Goal: Transaction & Acquisition: Book appointment/travel/reservation

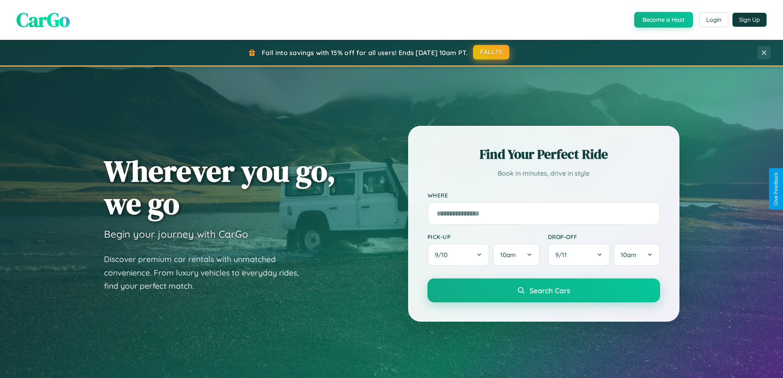
click at [492, 52] on button "FALL15" at bounding box center [491, 52] width 36 height 15
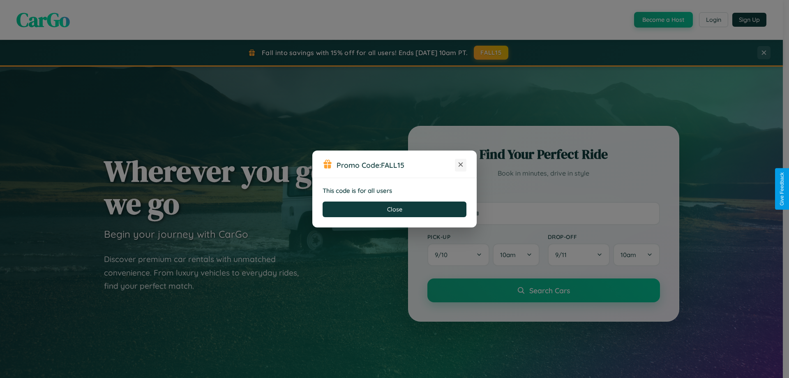
click at [461, 165] on icon at bounding box center [461, 164] width 8 height 8
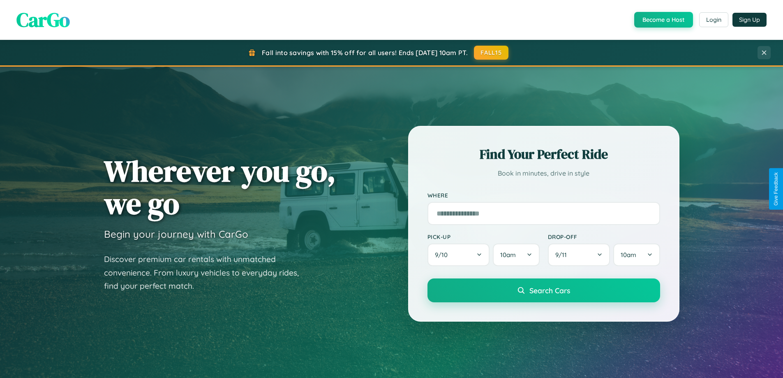
scroll to position [1582, 0]
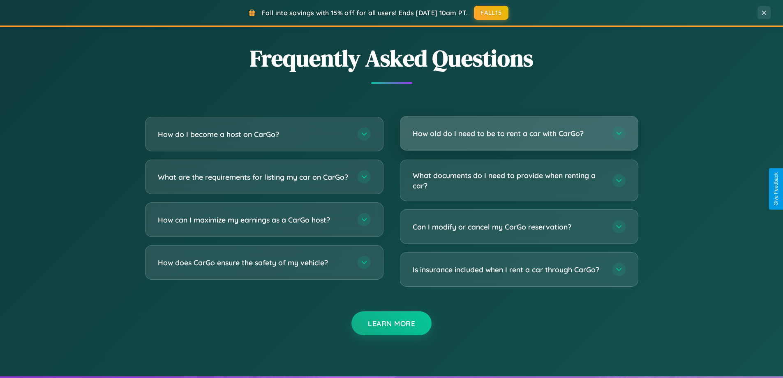
click at [519, 134] on h3 "How old do I need to be to rent a car with CarGo?" at bounding box center [509, 133] width 192 height 10
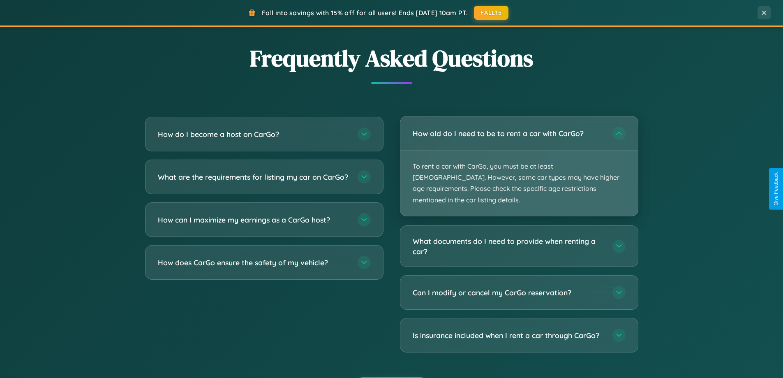
click at [519, 160] on p "To rent a car with CarGo, you must be at least [DEMOGRAPHIC_DATA]. However, som…" at bounding box center [519, 182] width 238 height 65
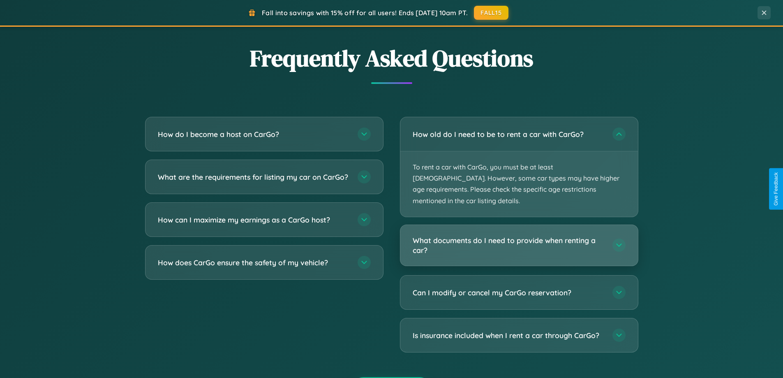
click at [519, 235] on h3 "What documents do I need to provide when renting a car?" at bounding box center [509, 245] width 192 height 20
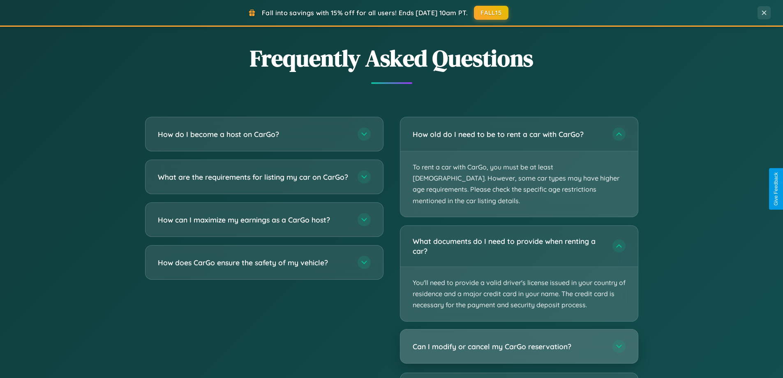
click at [519, 341] on h3 "Can I modify or cancel my CarGo reservation?" at bounding box center [509, 346] width 192 height 10
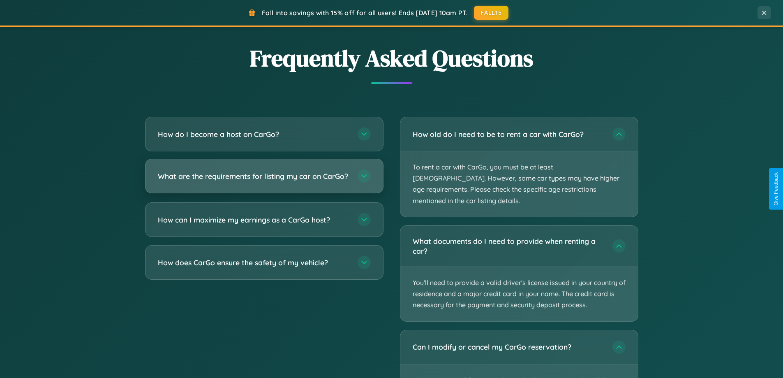
click at [264, 180] on h3 "What are the requirements for listing my car on CarGo?" at bounding box center [254, 176] width 192 height 10
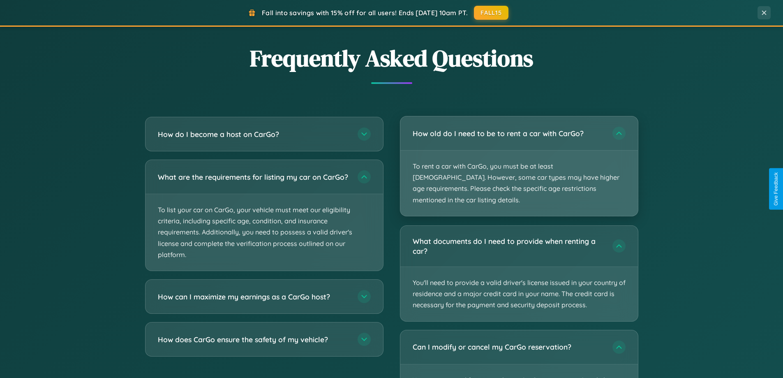
click at [519, 161] on p "To rent a car with CarGo, you must be at least [DEMOGRAPHIC_DATA]. However, som…" at bounding box center [519, 182] width 238 height 65
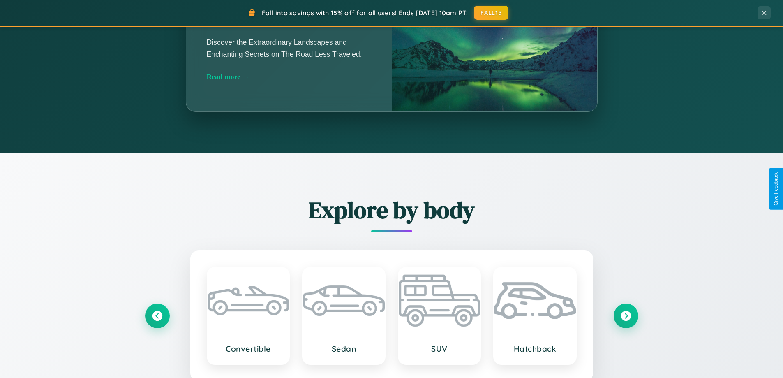
scroll to position [566, 0]
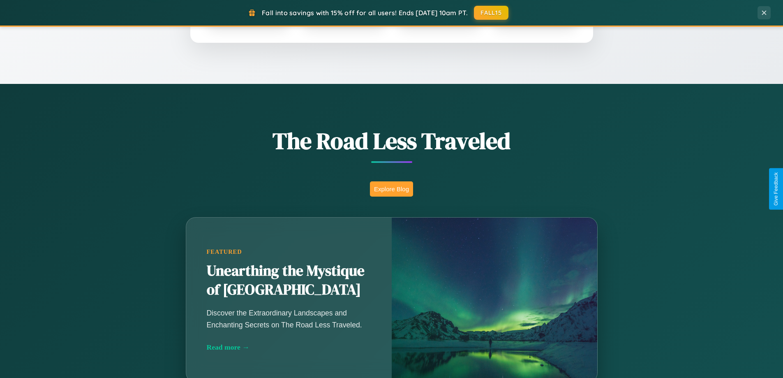
click at [391, 189] on button "Explore Blog" at bounding box center [391, 188] width 43 height 15
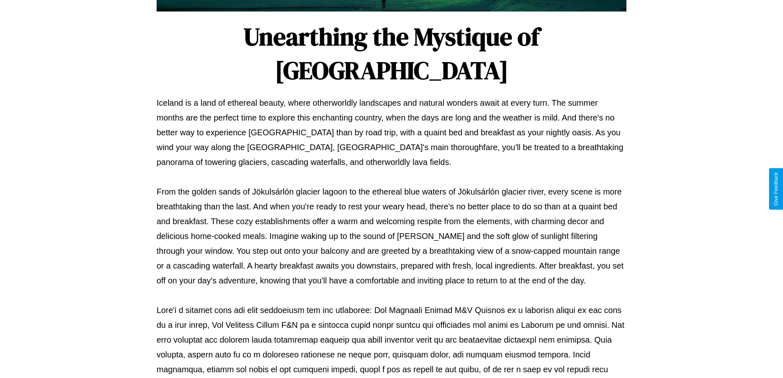
scroll to position [266, 0]
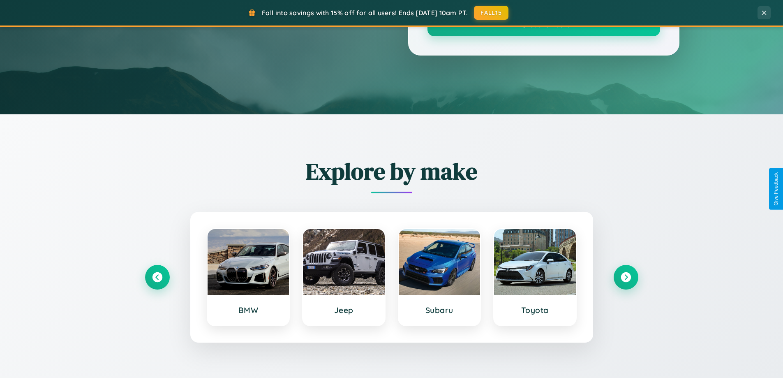
scroll to position [566, 0]
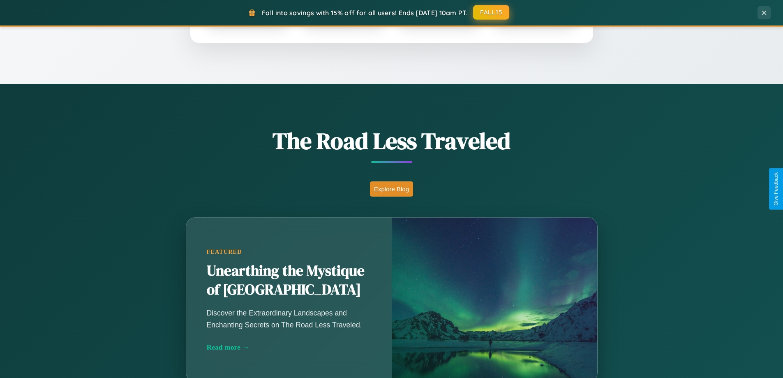
click at [492, 12] on button "FALL15" at bounding box center [491, 12] width 36 height 15
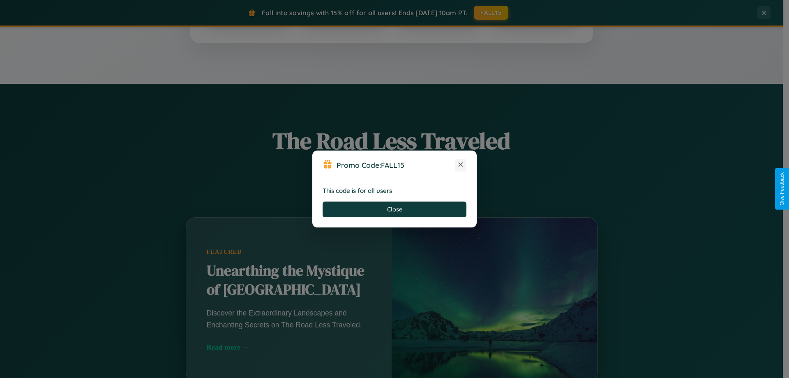
click at [461, 165] on icon at bounding box center [461, 164] width 8 height 8
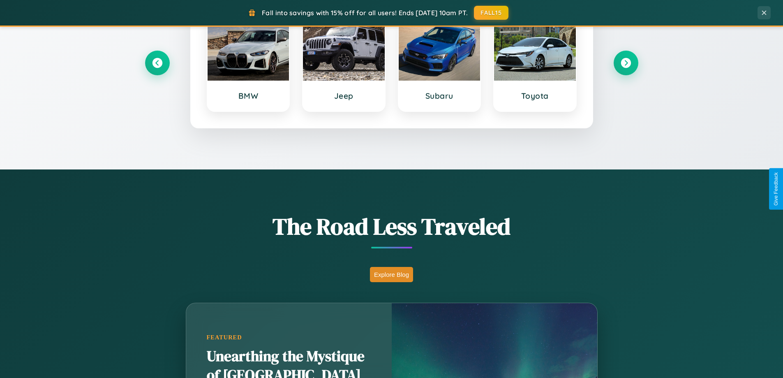
scroll to position [24, 0]
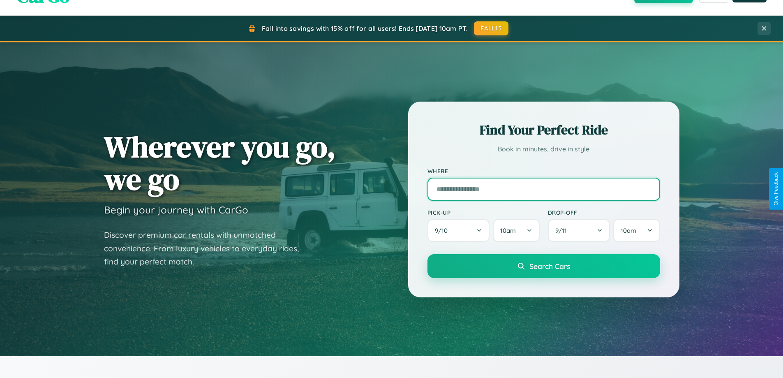
click at [543, 189] on input "text" at bounding box center [543, 189] width 233 height 23
type input "******"
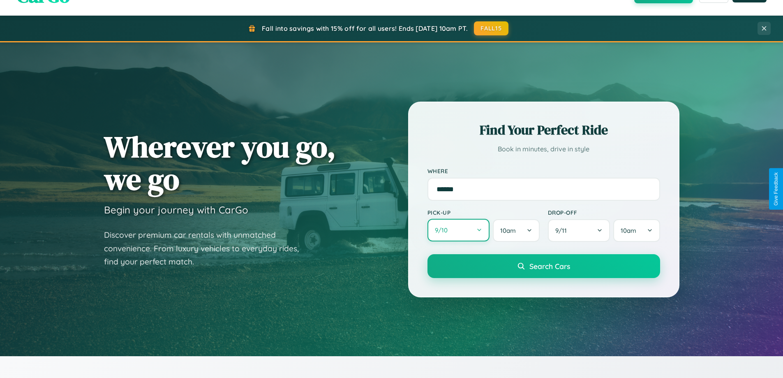
click at [458, 230] on button "9 / 10" at bounding box center [458, 230] width 62 height 23
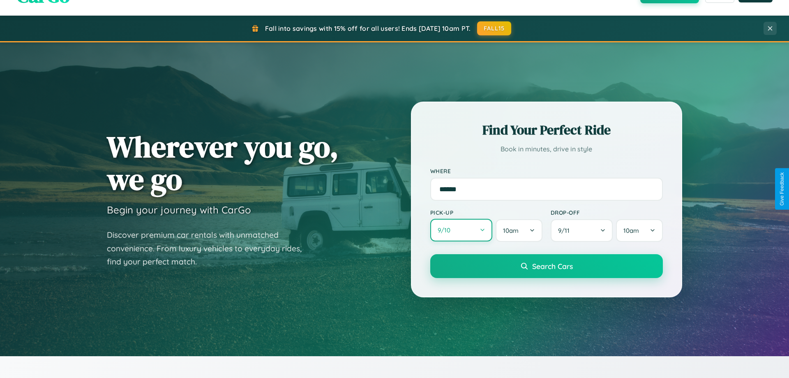
select select "*"
select select "****"
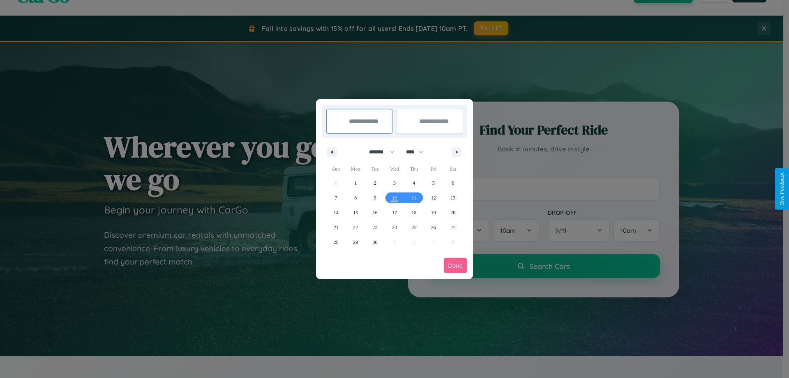
drag, startPoint x: 378, startPoint y: 152, endPoint x: 395, endPoint y: 165, distance: 21.1
click at [378, 152] on select "******* ******** ***** ***** *** **** **** ****** ********* ******* ******** **…" at bounding box center [380, 152] width 35 height 14
select select "*"
drag, startPoint x: 418, startPoint y: 152, endPoint x: 395, endPoint y: 165, distance: 27.2
click at [418, 152] on select "**** **** **** **** **** **** **** **** **** **** **** **** **** **** **** ****…" at bounding box center [414, 152] width 25 height 14
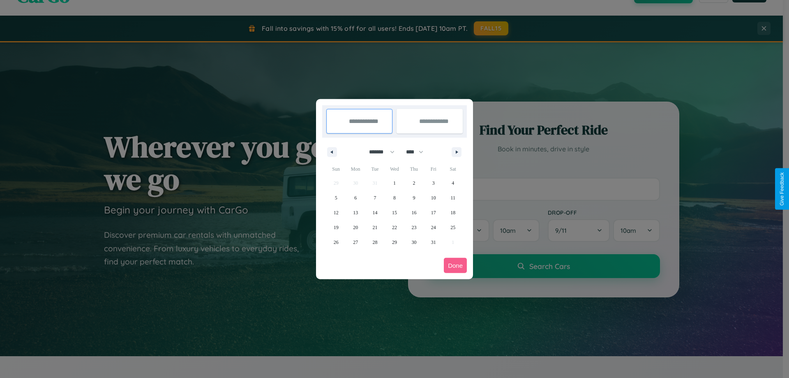
select select "****"
click at [414, 197] on span "8" at bounding box center [414, 197] width 2 height 15
type input "**********"
click at [433, 197] on span "9" at bounding box center [433, 197] width 2 height 15
type input "**********"
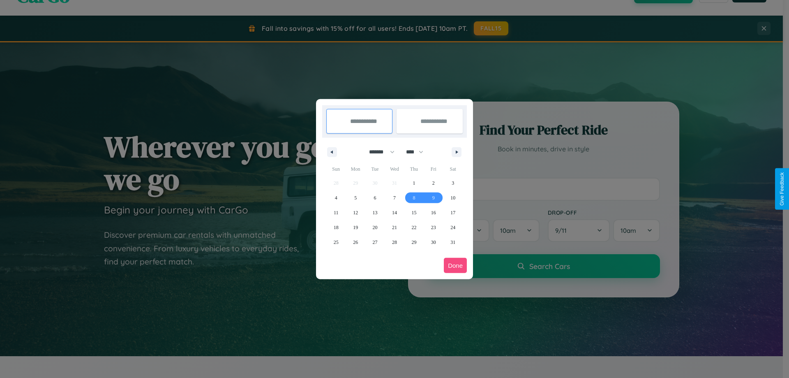
click at [455, 265] on button "Done" at bounding box center [455, 265] width 23 height 15
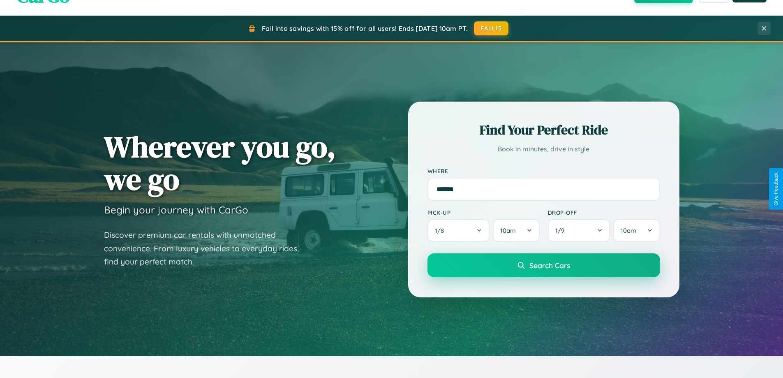
click at [543, 265] on span "Search Cars" at bounding box center [549, 265] width 41 height 9
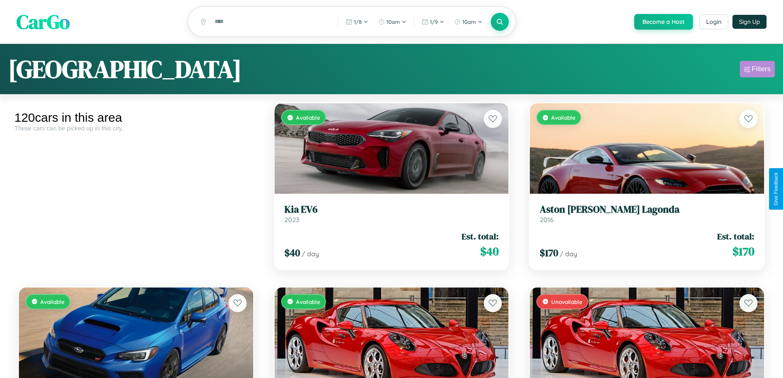
click at [757, 70] on div "Filters" at bounding box center [761, 69] width 19 height 8
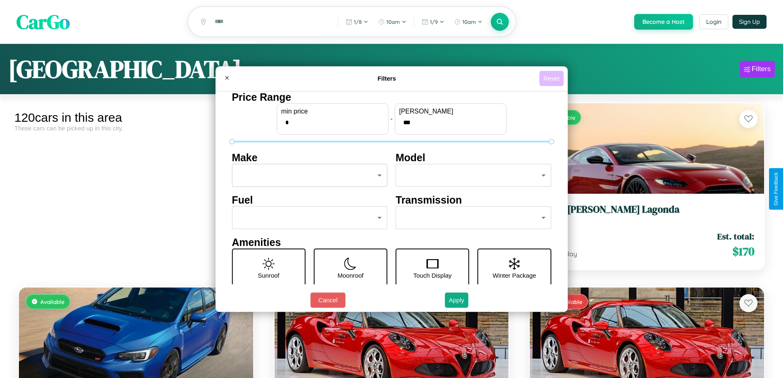
click at [552, 78] on button "Reset" at bounding box center [551, 78] width 24 height 15
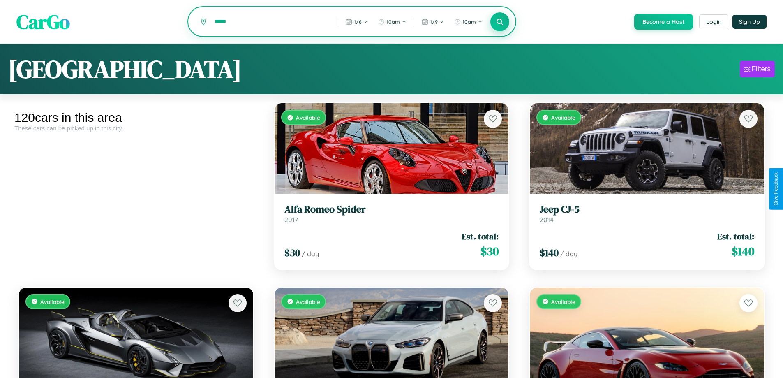
type input "*****"
click at [499, 22] on icon at bounding box center [500, 22] width 8 height 8
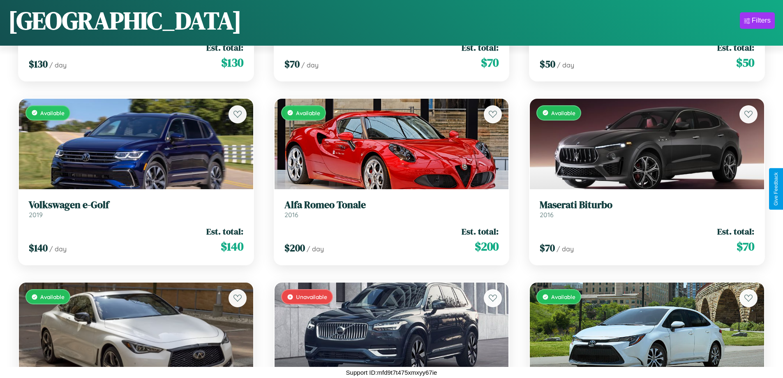
scroll to position [1220, 0]
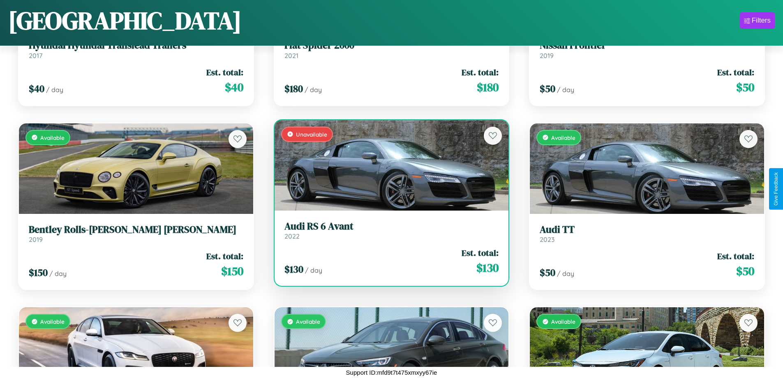
click at [388, 230] on h3 "Audi RS 6 Avant" at bounding box center [391, 226] width 215 height 12
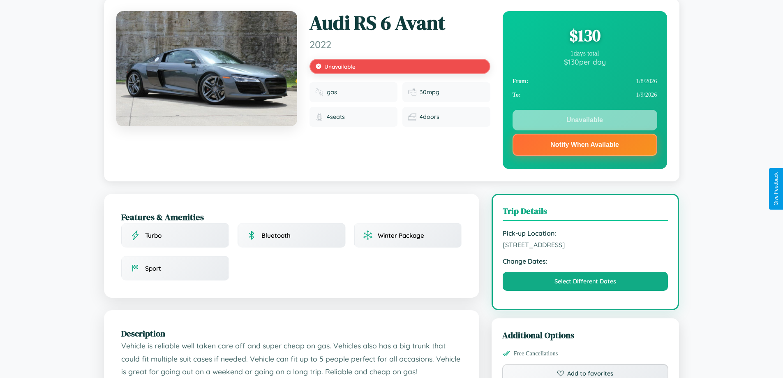
scroll to position [110, 0]
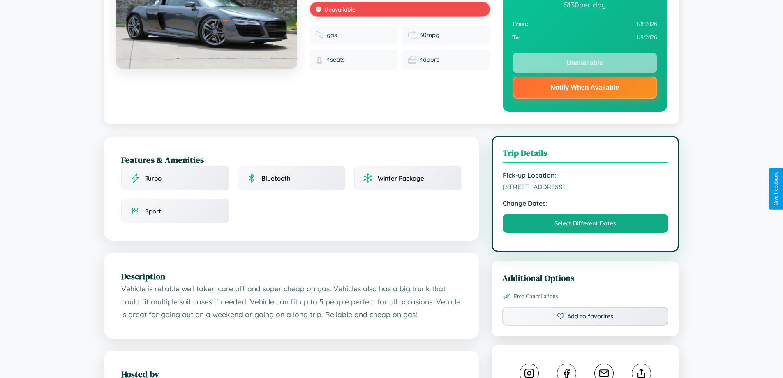
click at [585, 188] on span "[STREET_ADDRESS]" at bounding box center [586, 186] width 166 height 8
click at [585, 188] on span "7382 Third Street Tokyo 36033 Japan" at bounding box center [586, 186] width 166 height 8
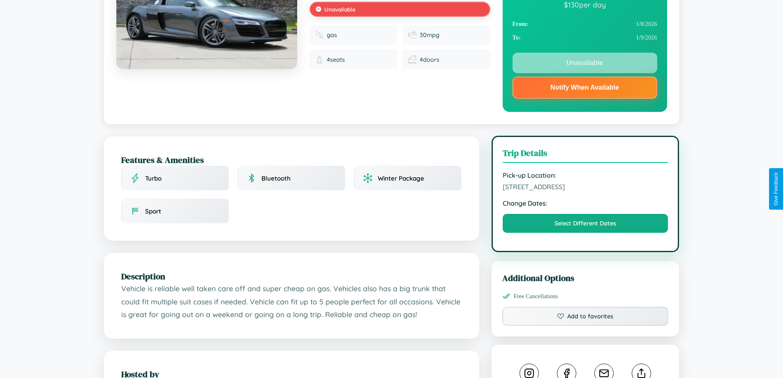
click at [585, 188] on span "7382 Third Street Tokyo 36033 Japan" at bounding box center [586, 186] width 166 height 8
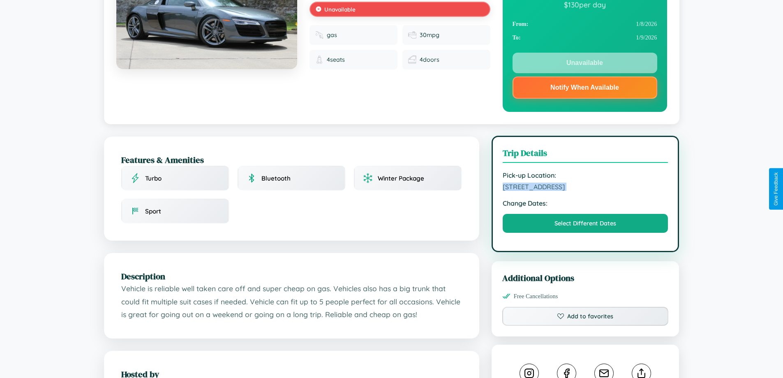
click at [585, 188] on span "7382 Third Street Tokyo 36033 Japan" at bounding box center [586, 186] width 166 height 8
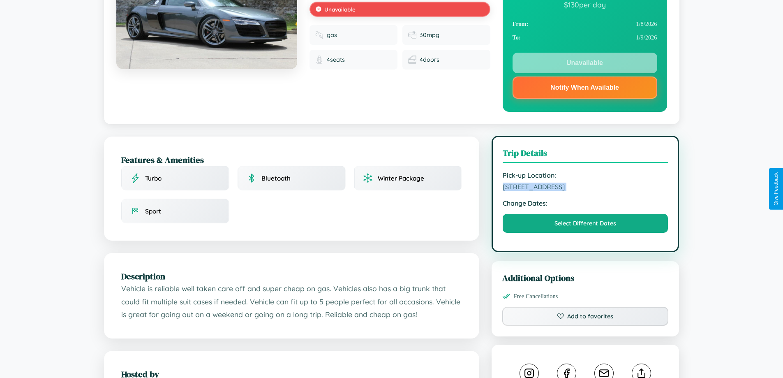
click at [585, 188] on span "7382 Third Street Tokyo 36033 Japan" at bounding box center [586, 186] width 166 height 8
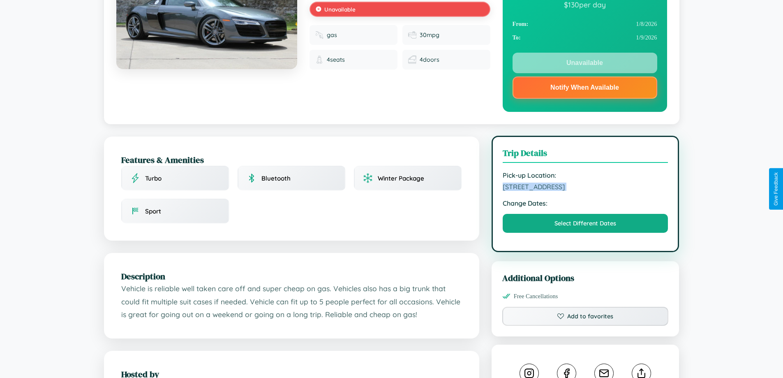
click at [585, 188] on span "7382 Third Street Tokyo 36033 Japan" at bounding box center [586, 186] width 166 height 8
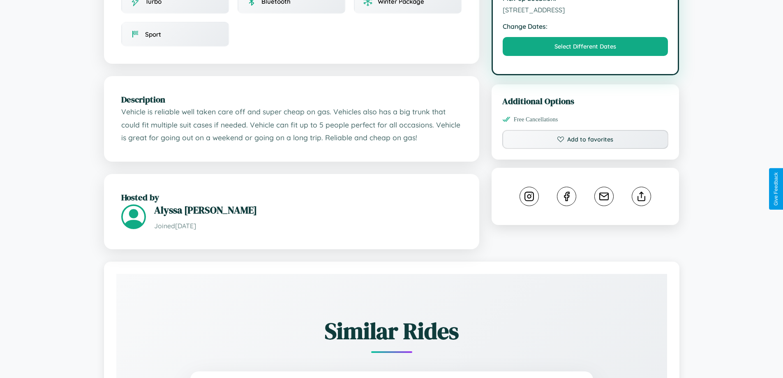
scroll to position [296, 0]
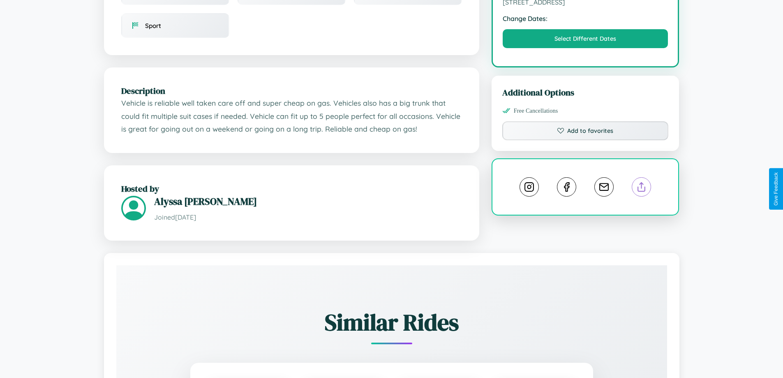
click at [642, 188] on line at bounding box center [642, 185] width 0 height 6
